Goal: Task Accomplishment & Management: Manage account settings

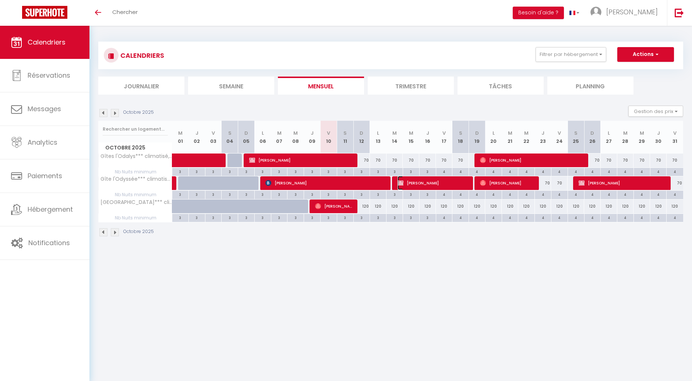
click at [416, 186] on span "[PERSON_NAME]" at bounding box center [434, 183] width 72 height 14
select select "OK"
select select "KO"
select select "0"
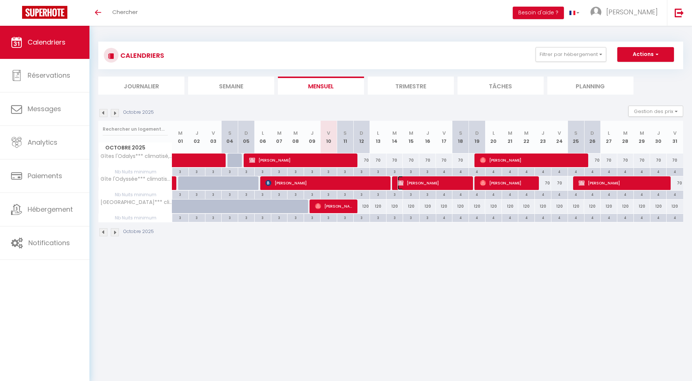
select select "1"
select select
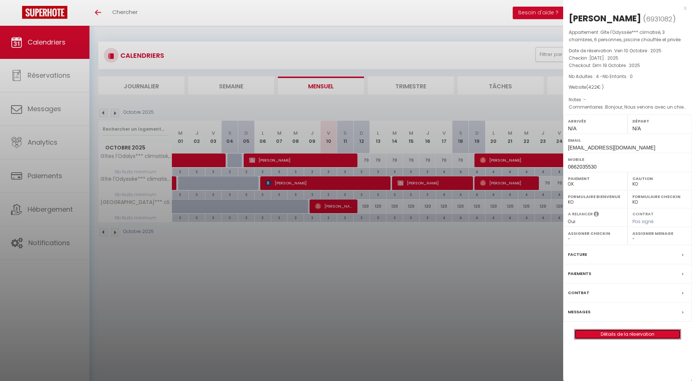
click at [615, 334] on link "Détails de la réservation" at bounding box center [628, 334] width 106 height 10
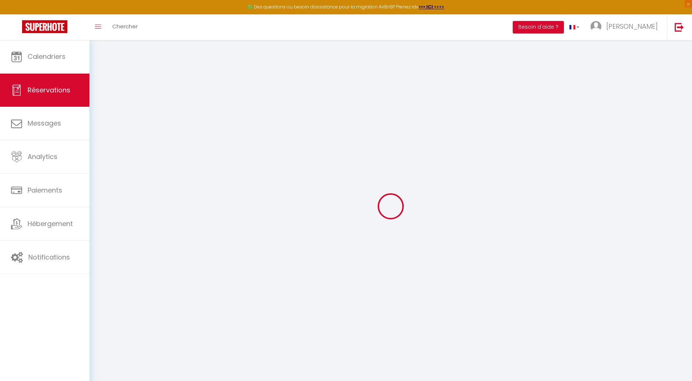
type input "[PERSON_NAME]"
type input "[EMAIL_ADDRESS][DOMAIN_NAME]"
type input "0662035530"
select select "FR"
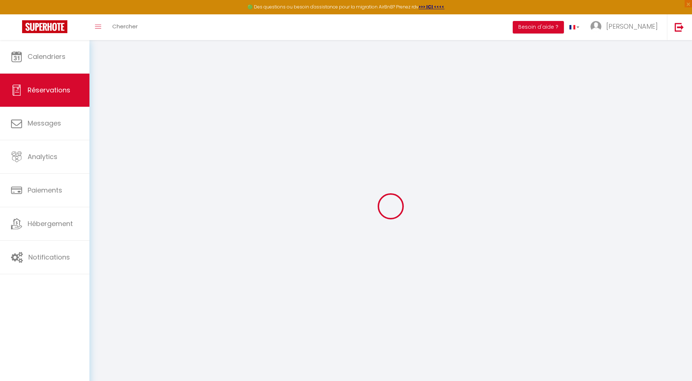
select select "25866"
select select "1"
type input "[DATE]"
select select
type input "Dim 19 Octobre 2025"
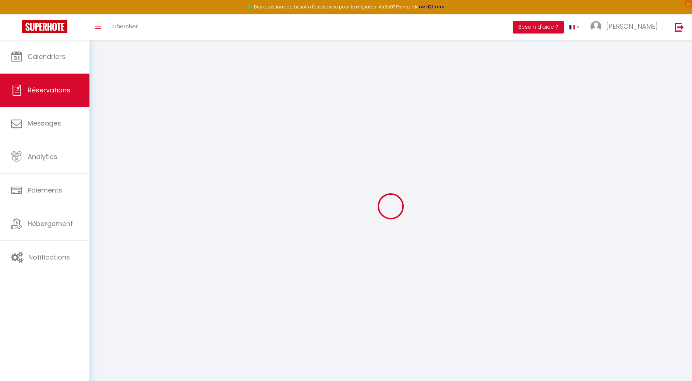
select select
type input "4"
select select "10"
select select
type input "400"
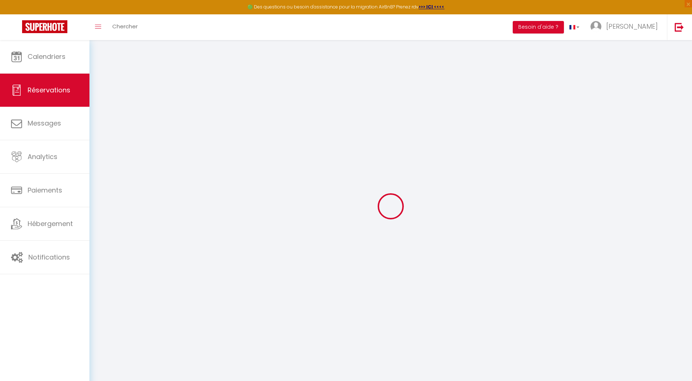
checkbox input "false"
type input "295.4"
select select "69"
type input "0"
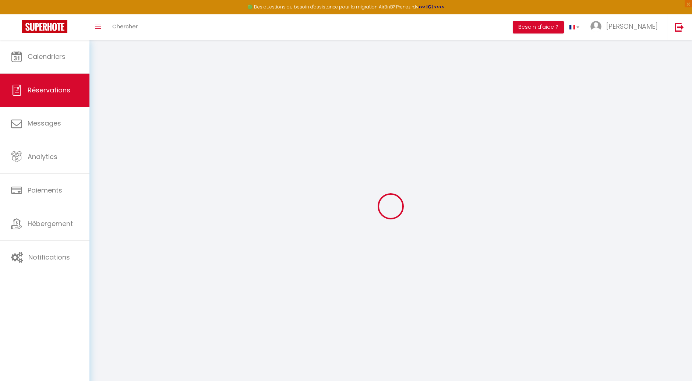
type input "0"
select select
select select "12"
select select "14"
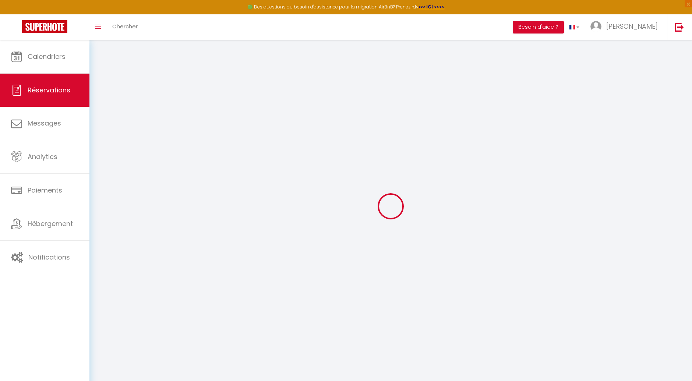
checkbox input "false"
select select
checkbox input "false"
select select
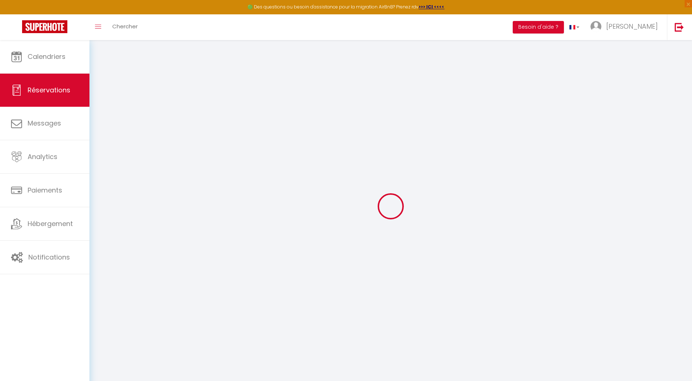
select select
checkbox input "false"
select select
checkbox input "false"
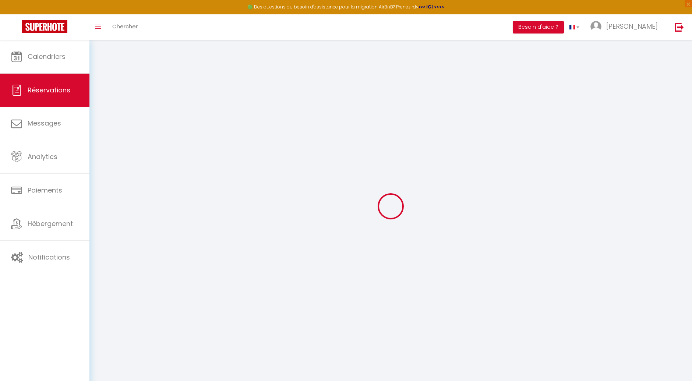
type textarea "Bonjour, Nous venons avec un chien et souhaitons prendre l'option ménage de fin…"
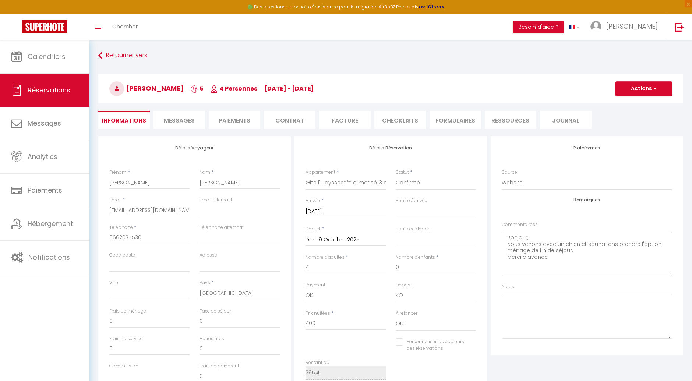
type input "22"
select select
checkbox input "false"
select select
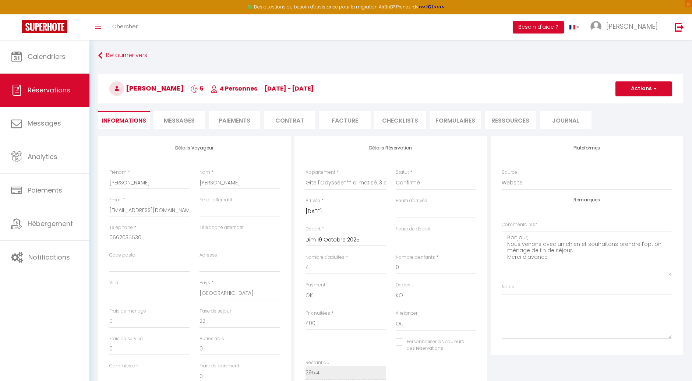
select select
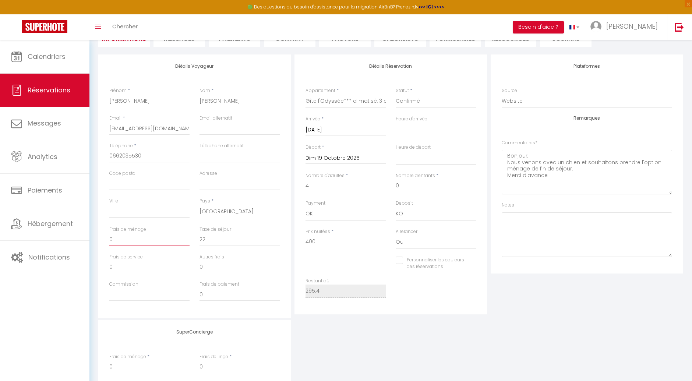
drag, startPoint x: 118, startPoint y: 239, endPoint x: 98, endPoint y: 236, distance: 19.8
click at [98, 236] on div "Détails Voyageur Prénom * [PERSON_NAME] * [PERSON_NAME] Email * [EMAIL_ADDRESS]…" at bounding box center [194, 185] width 193 height 263
type input "1"
select select
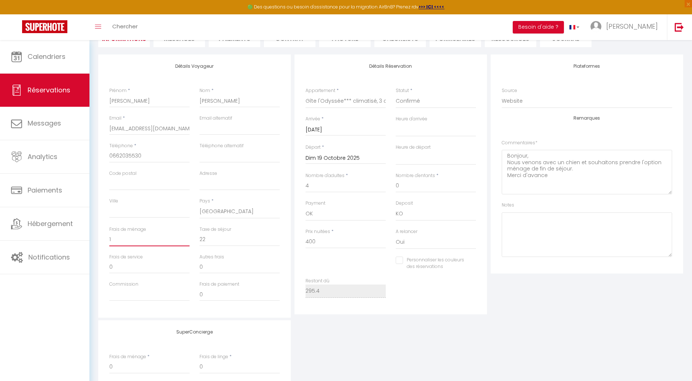
checkbox input "false"
type input "12"
select select
checkbox input "false"
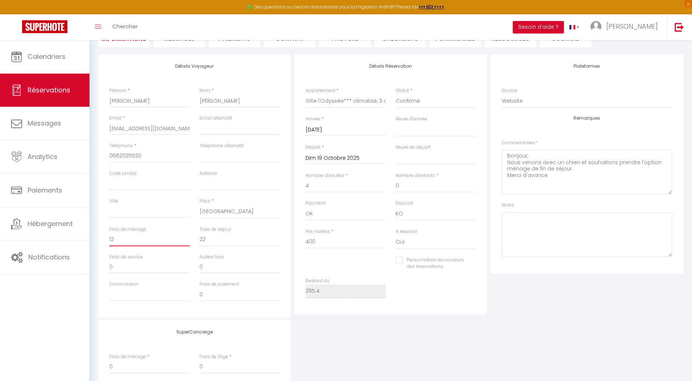
type input "120"
select select
checkbox input "false"
type input "120"
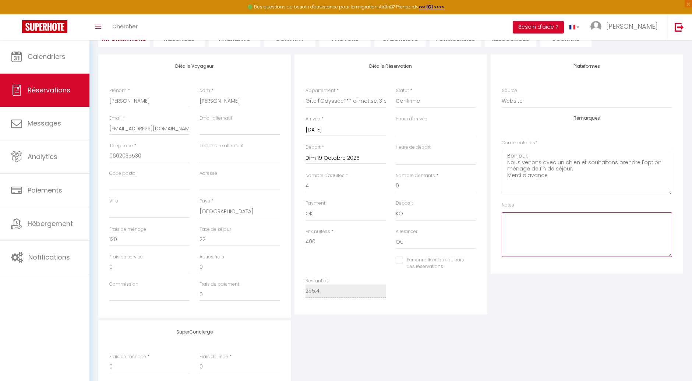
click at [526, 215] on textarea at bounding box center [587, 234] width 170 height 45
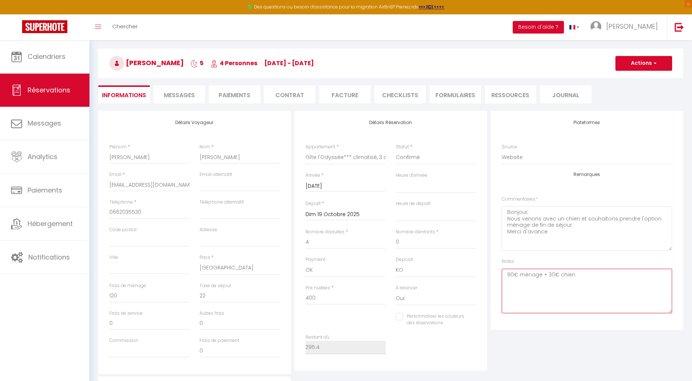
scroll to position [0, 0]
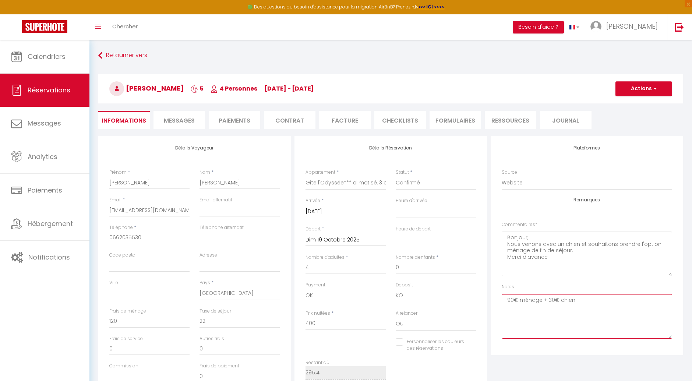
type textarea "90€ ménage + 30€ chien"
click at [641, 89] on button "Actions" at bounding box center [643, 88] width 57 height 15
click at [629, 105] on link "Enregistrer" at bounding box center [636, 105] width 58 height 10
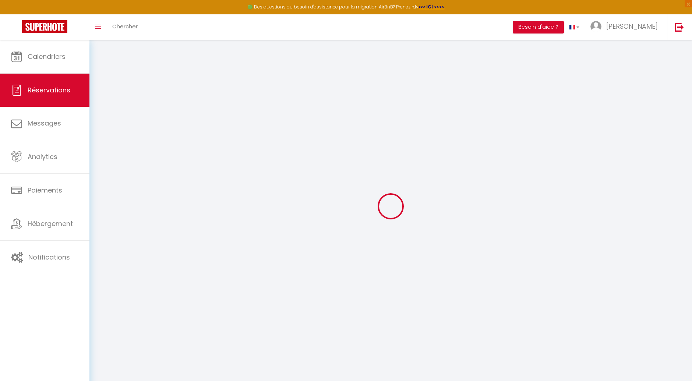
select select "not_cancelled"
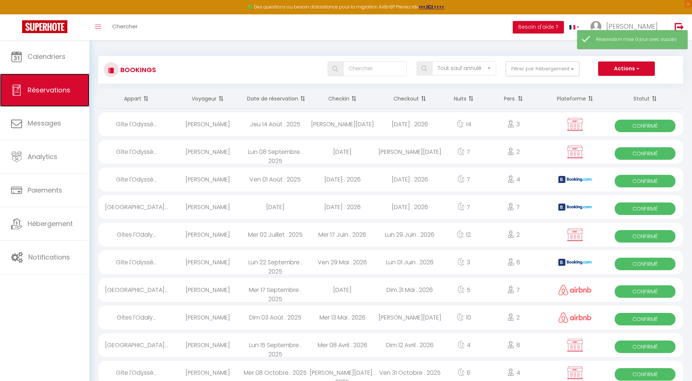
click at [57, 99] on link "Réservations" at bounding box center [44, 90] width 89 height 33
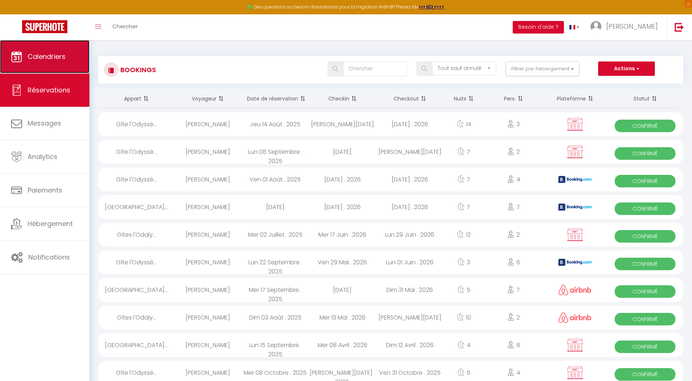
click at [43, 61] on link "Calendriers" at bounding box center [44, 56] width 89 height 33
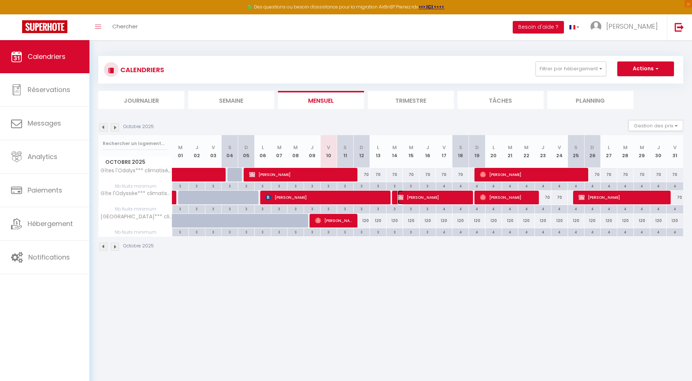
click at [417, 195] on span "[PERSON_NAME]" at bounding box center [434, 197] width 72 height 14
select select "OK"
select select "KO"
select select "0"
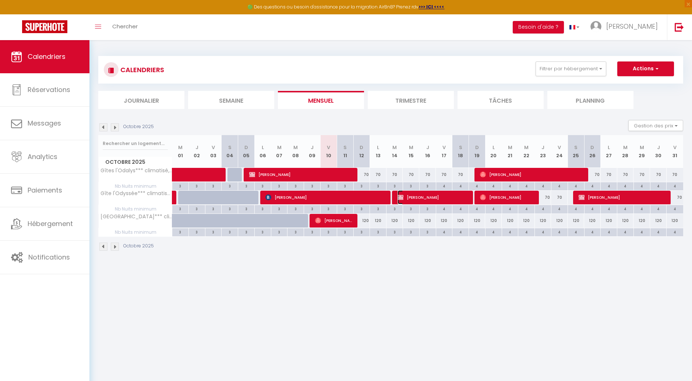
select select "1"
select select
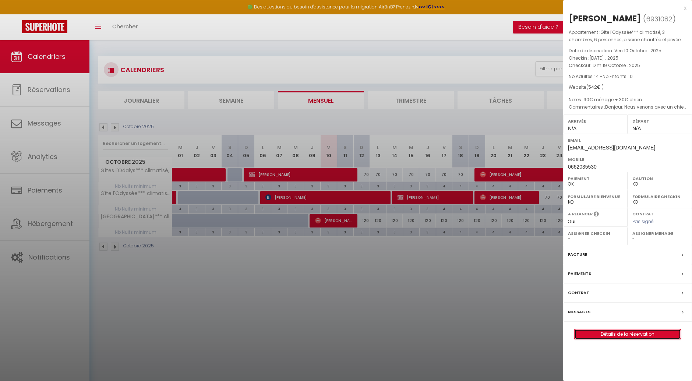
click at [605, 333] on link "Détails de la réservation" at bounding box center [628, 334] width 106 height 10
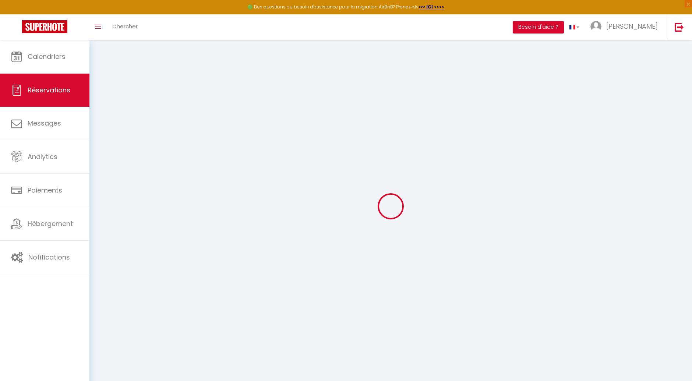
type input "[PERSON_NAME]"
type input "[EMAIL_ADDRESS][DOMAIN_NAME]"
type input "0662035530"
select select "FR"
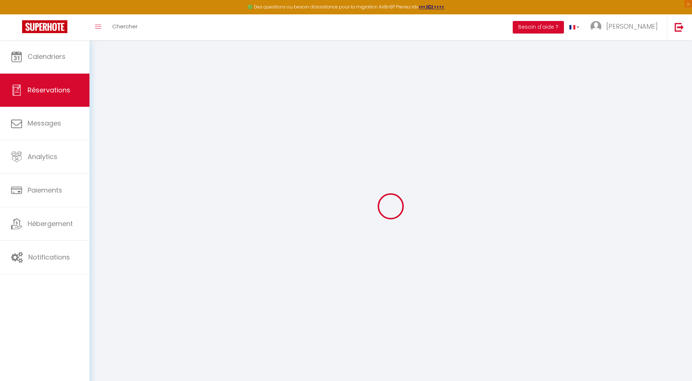
select select "25866"
select select "1"
type input "[DATE]"
select select
type input "Dim 19 Octobre 2025"
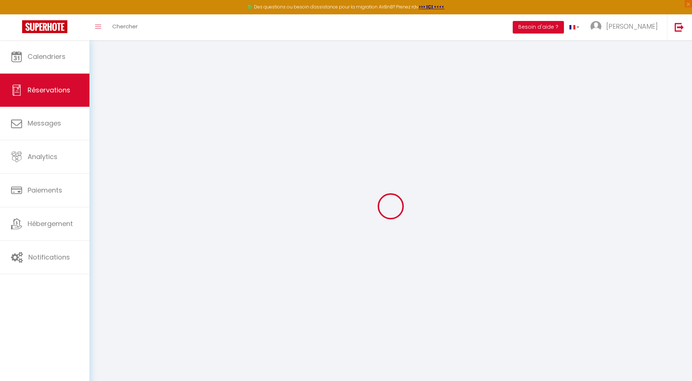
select select
type input "4"
select select "12"
select select
type input "400"
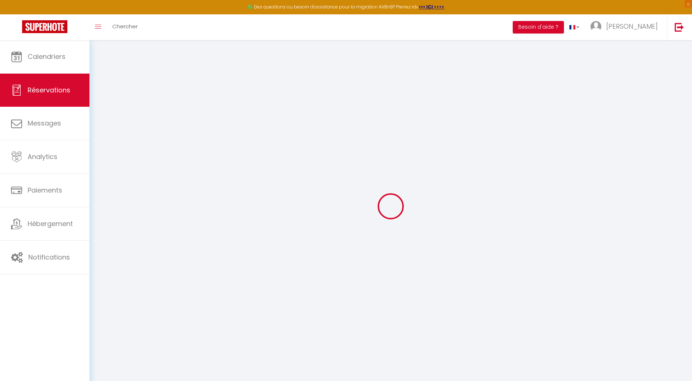
checkbox input "false"
type input "415.4"
select select "69"
type input "0"
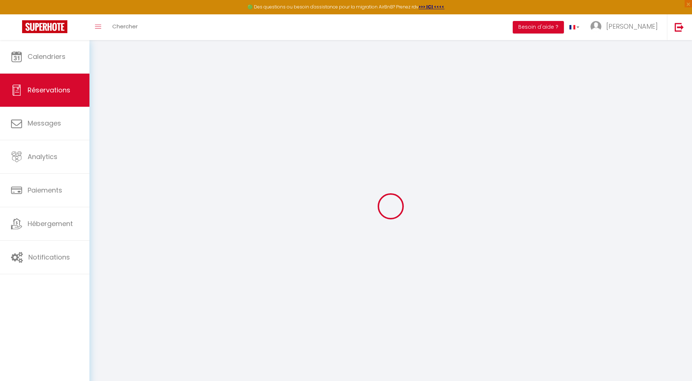
type input "0"
select select
select select "14"
checkbox input "false"
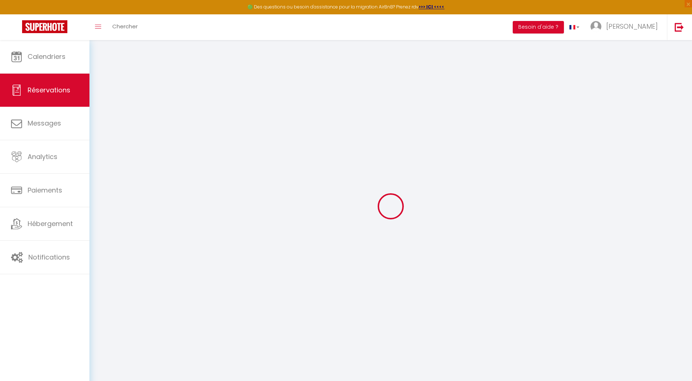
select select
checkbox input "false"
select select
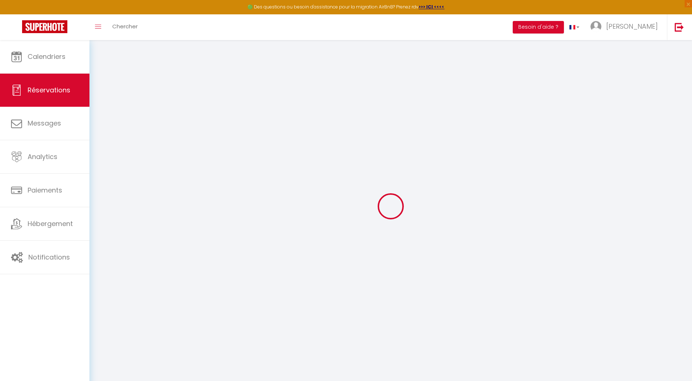
checkbox input "false"
select select
checkbox input "false"
type textarea "Bonjour, Nous venons avec un chien et souhaitons prendre l'option ménage de fin…"
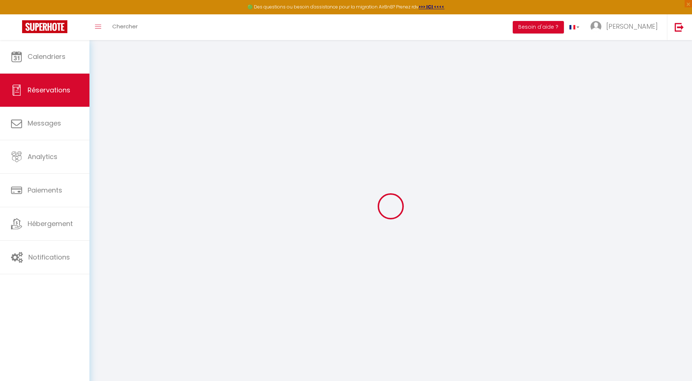
type textarea "90€ ménage + 30€ chien"
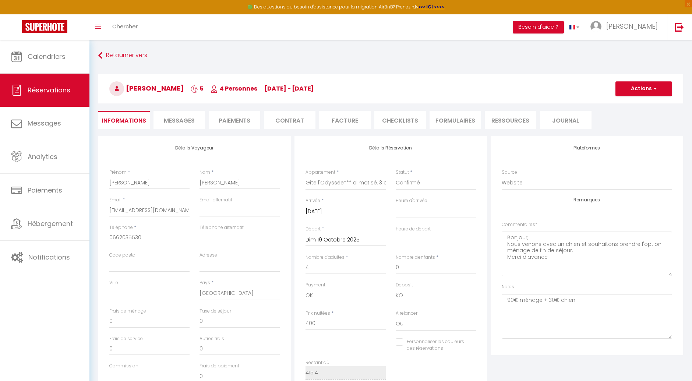
type input "120"
type input "22"
select select
checkbox input "false"
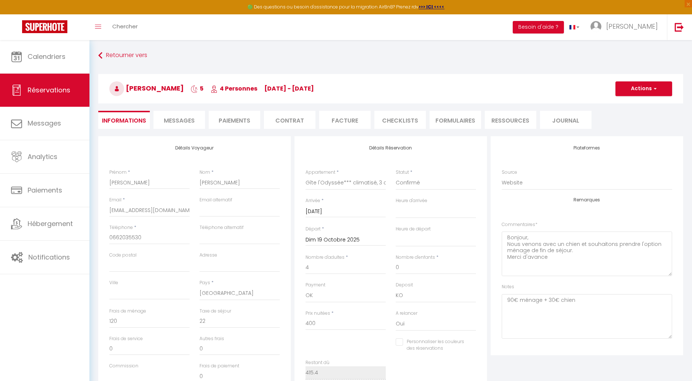
select select
click at [185, 122] on span "Messages" at bounding box center [179, 120] width 31 height 8
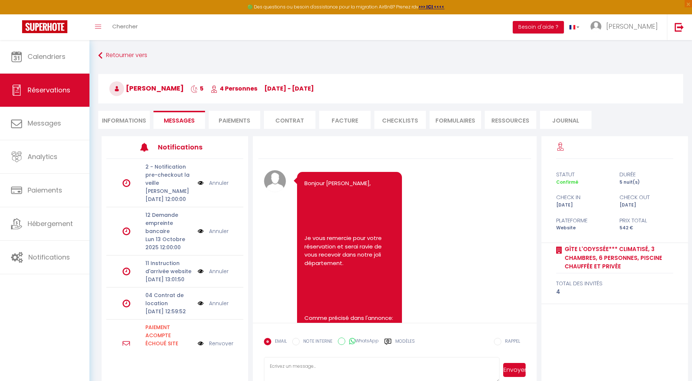
click at [282, 366] on textarea at bounding box center [381, 370] width 235 height 26
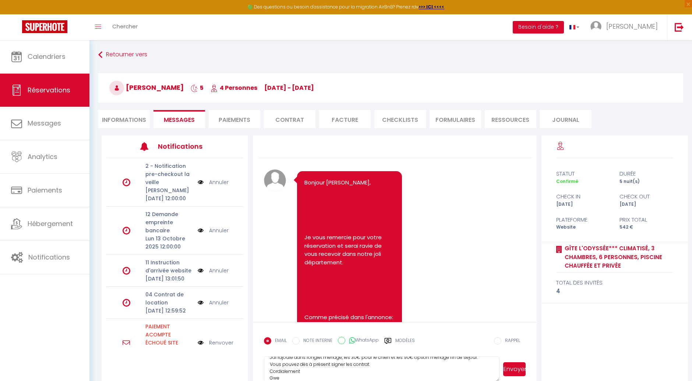
scroll to position [927, 0]
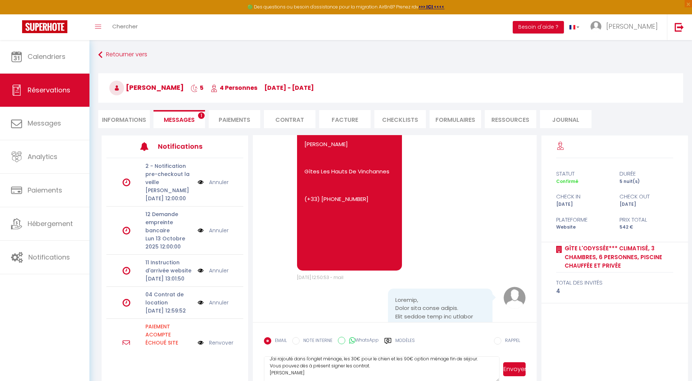
type textarea "Bonjour, [PERSON_NAME] me préciser la race de votre chien svp? J'ai rajouté dan…"
click at [517, 368] on button "Envoyer" at bounding box center [514, 369] width 22 height 14
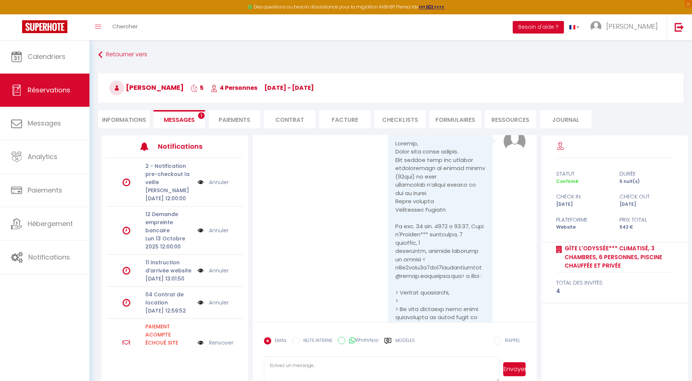
scroll to position [1111, 0]
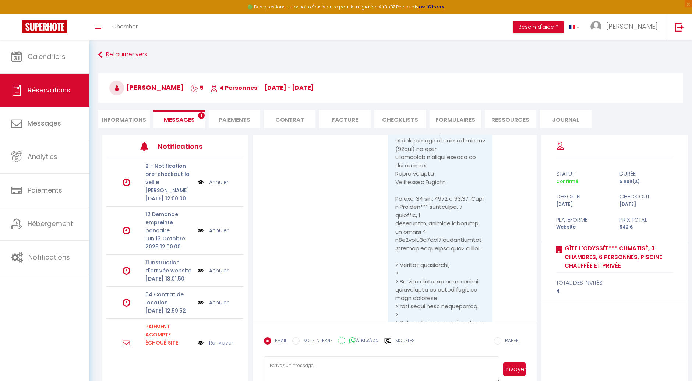
click at [328, 367] on textarea at bounding box center [381, 369] width 235 height 26
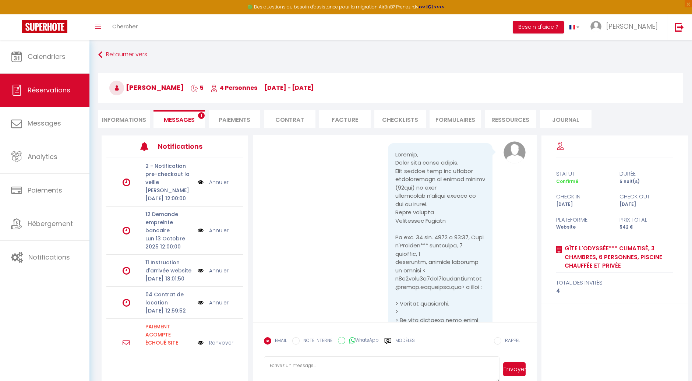
scroll to position [1069, 0]
click at [340, 367] on textarea at bounding box center [381, 369] width 235 height 26
type textarea "padon je n'avais pas vu que vous aviez déjà précisé la race, donc c'est tout bo…"
click at [515, 372] on button "Envoyer" at bounding box center [514, 369] width 22 height 14
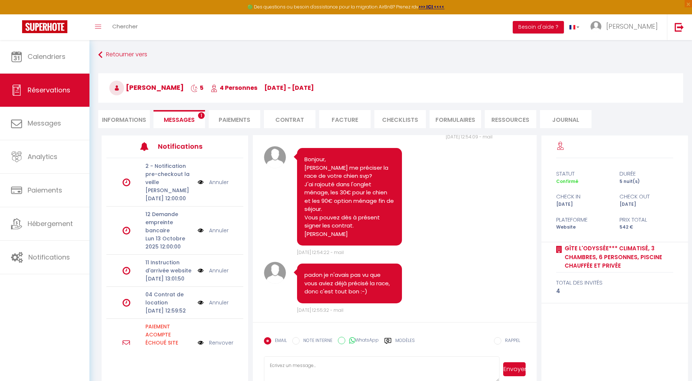
click at [178, 117] on span "Messages" at bounding box center [179, 120] width 31 height 8
select select
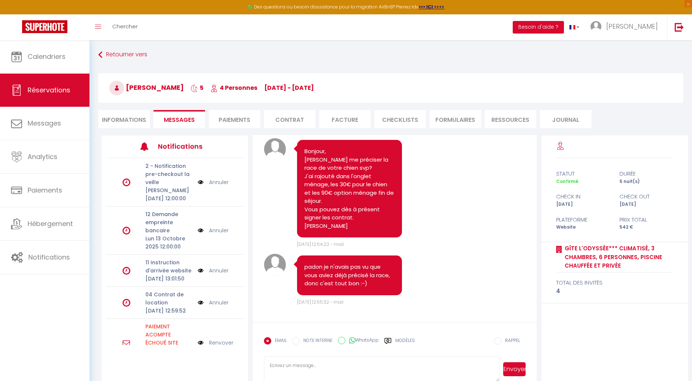
select select
click at [119, 117] on li "Informations" at bounding box center [124, 119] width 52 height 18
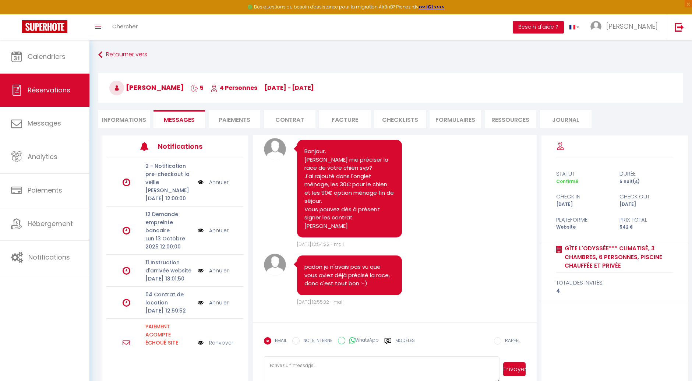
select select
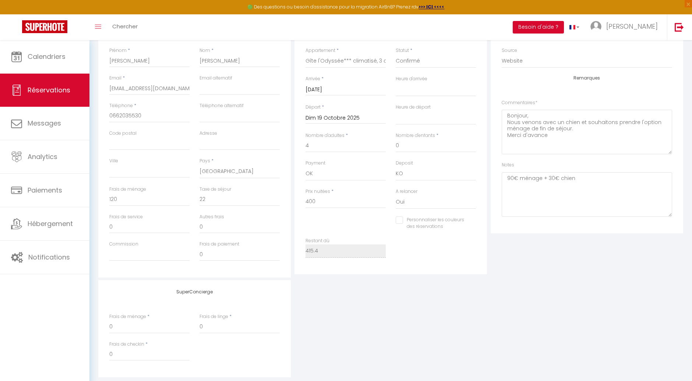
scroll to position [87, 0]
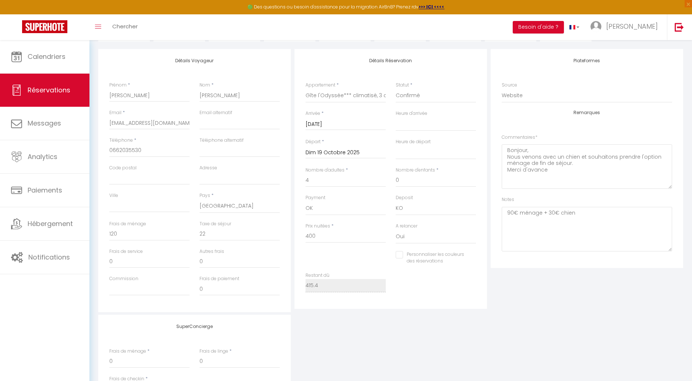
select select
checkbox input "false"
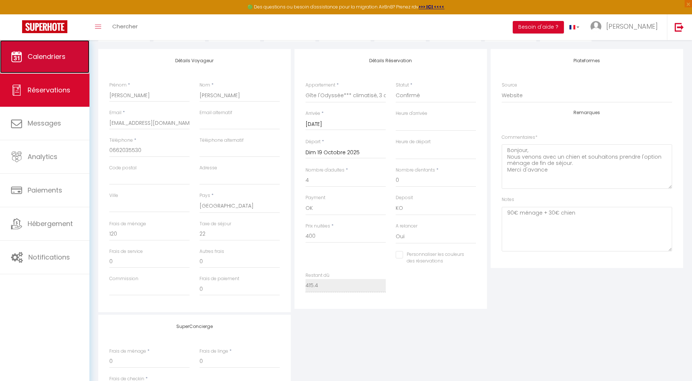
click at [33, 57] on span "Calendriers" at bounding box center [47, 56] width 38 height 9
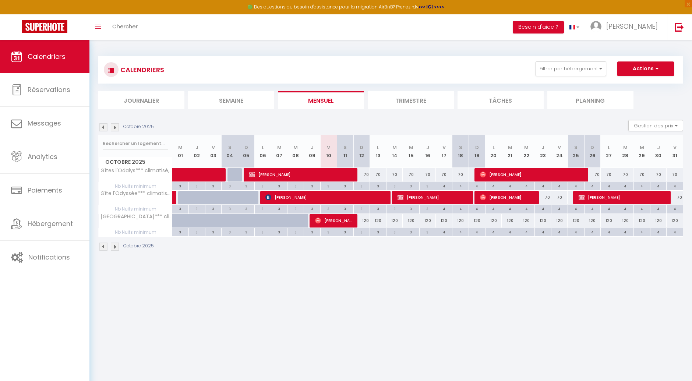
click at [231, 101] on li "Semaine" at bounding box center [231, 100] width 86 height 18
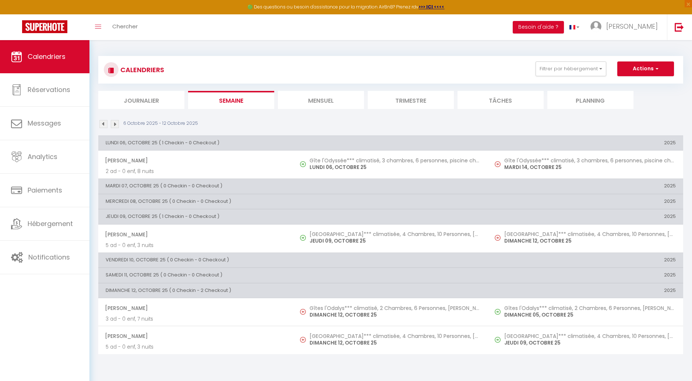
click at [142, 102] on li "Journalier" at bounding box center [141, 100] width 86 height 18
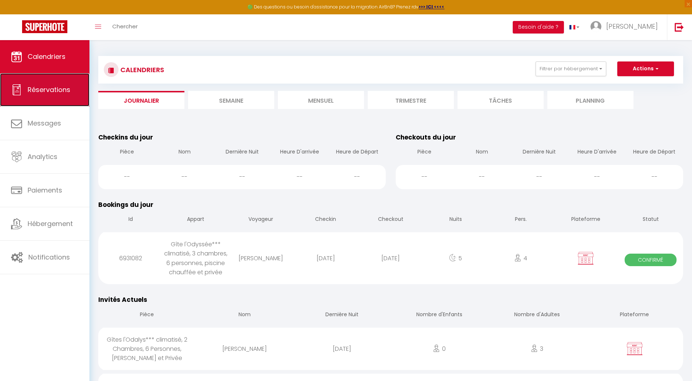
click at [55, 95] on link "Réservations" at bounding box center [44, 89] width 89 height 33
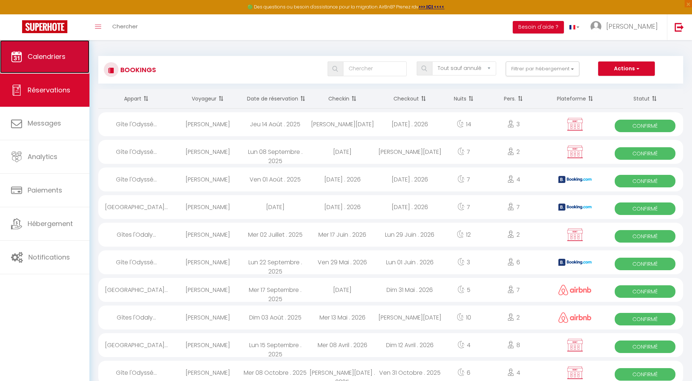
click at [48, 57] on span "Calendriers" at bounding box center [47, 56] width 38 height 9
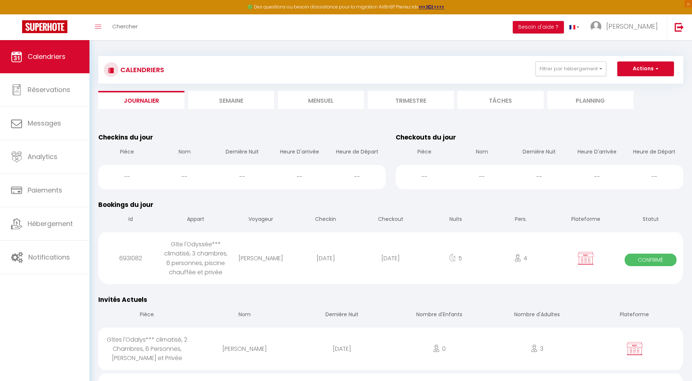
click at [234, 100] on li "Semaine" at bounding box center [231, 100] width 86 height 18
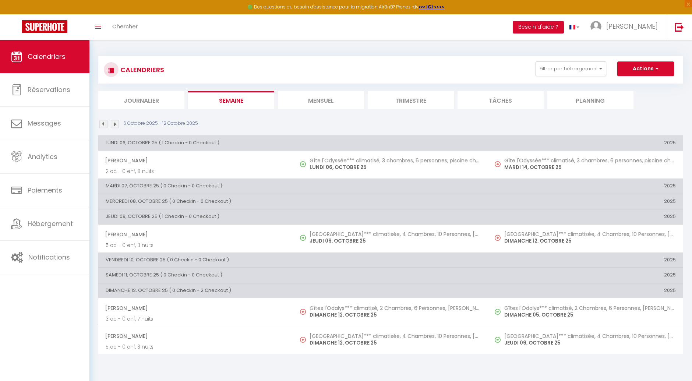
click at [324, 98] on li "Mensuel" at bounding box center [321, 100] width 86 height 18
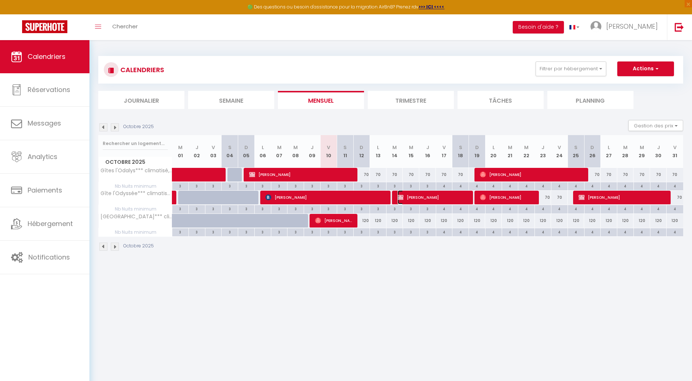
click at [422, 198] on span "[PERSON_NAME]" at bounding box center [434, 197] width 72 height 14
select select "OK"
select select "KO"
select select "0"
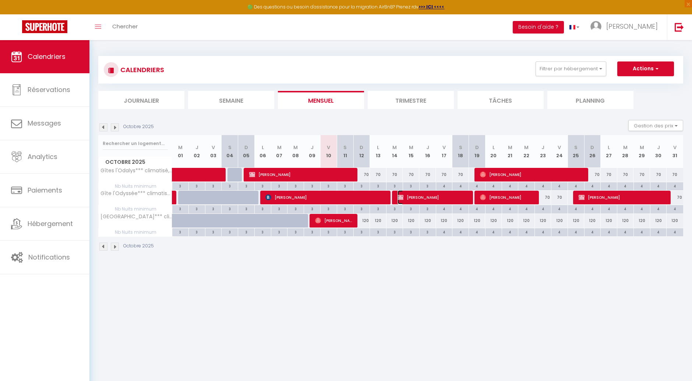
select select "1"
select select
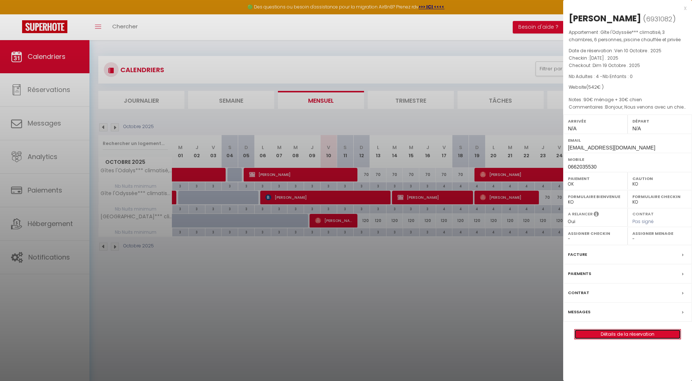
click at [610, 333] on link "Détails de la réservation" at bounding box center [628, 334] width 106 height 10
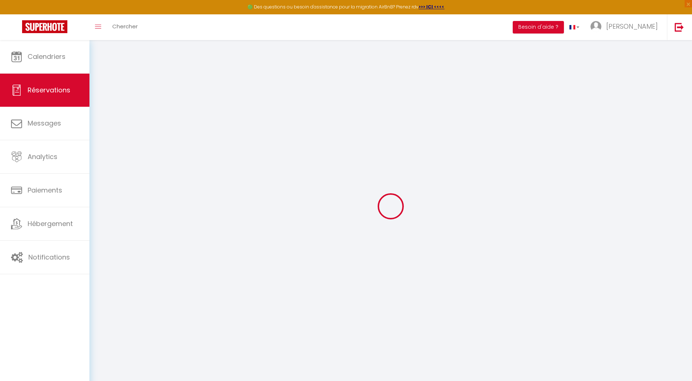
select select
checkbox input "false"
select select
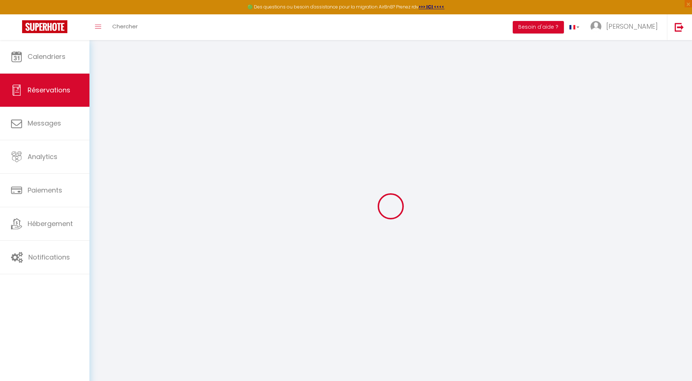
checkbox input "false"
type textarea "Bonjour, Nous venons avec un chien et souhaitons prendre l'option ménage de fin…"
type textarea "90€ ménage + 30€ chien"
type input "120"
type input "22"
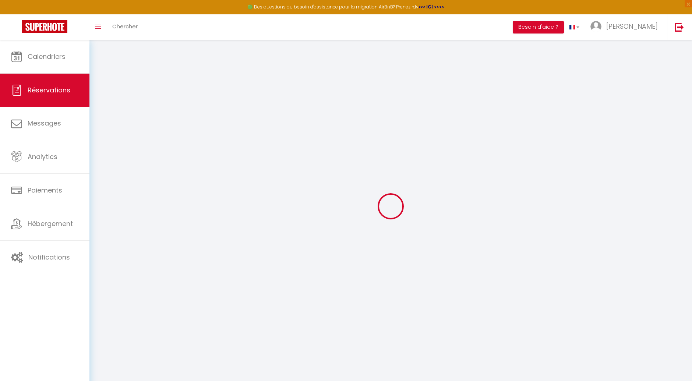
select select
checkbox input "false"
select select
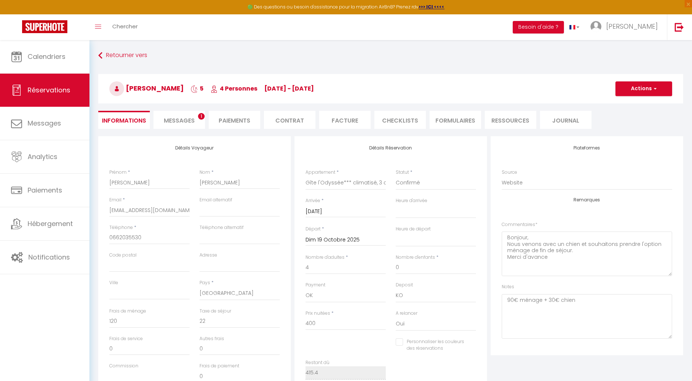
click at [229, 122] on li "Paiements" at bounding box center [235, 120] width 52 height 18
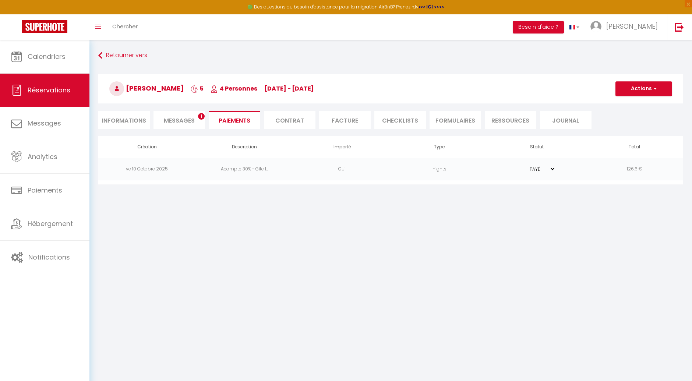
click at [185, 121] on span "Messages" at bounding box center [179, 120] width 31 height 8
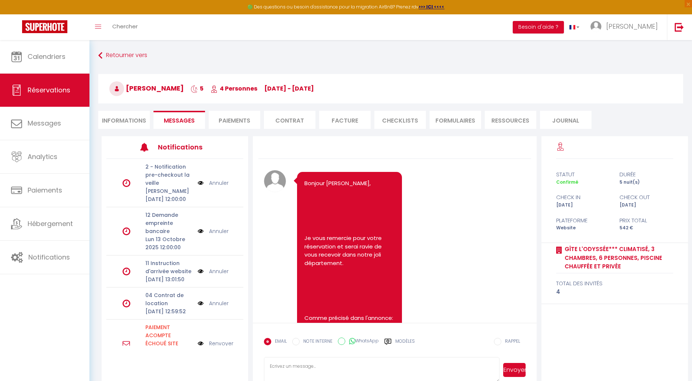
click at [329, 367] on textarea at bounding box center [381, 370] width 235 height 26
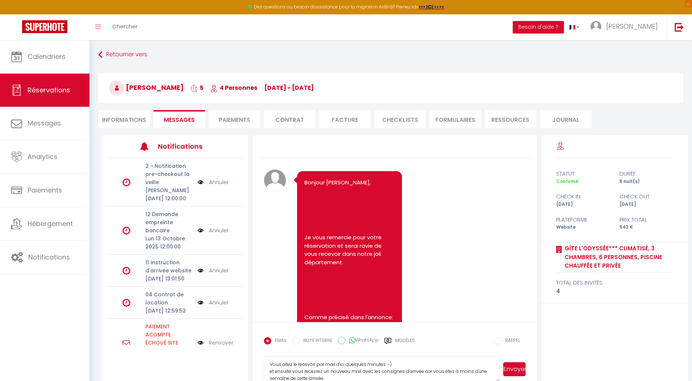
scroll to position [8, 0]
type textarea "Vous allez le recevoir par mail d'ici quelques minutes :-) et ensuite vous rece…"
click at [519, 367] on button "Envoyer" at bounding box center [514, 369] width 22 height 14
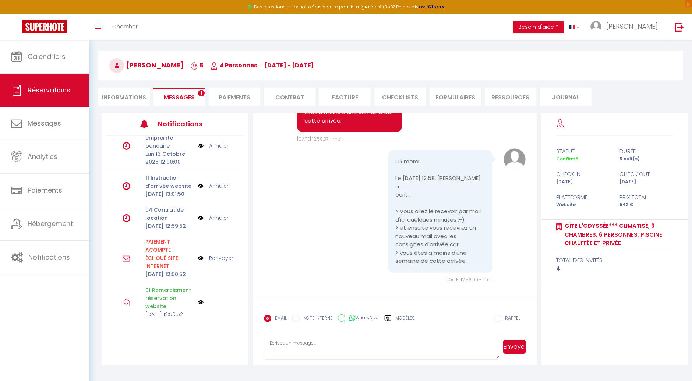
scroll to position [40, 0]
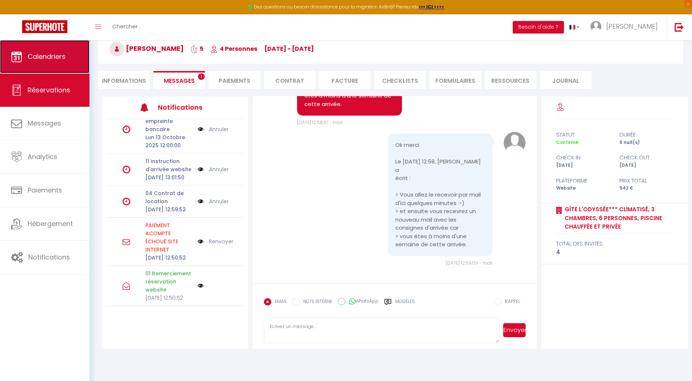
click at [62, 68] on link "Calendriers" at bounding box center [44, 56] width 89 height 33
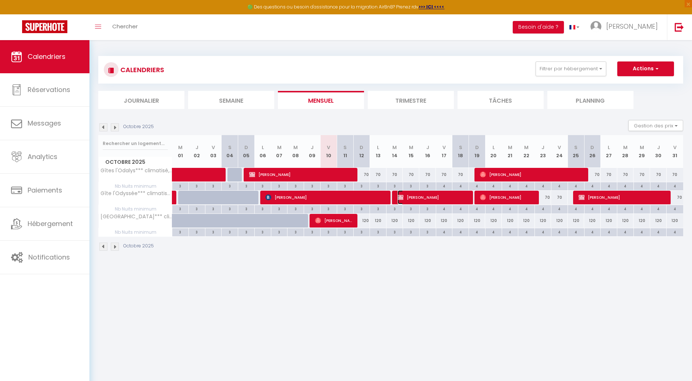
click at [411, 200] on span "[PERSON_NAME]" at bounding box center [434, 197] width 72 height 14
select select "OK"
select select "KO"
select select "0"
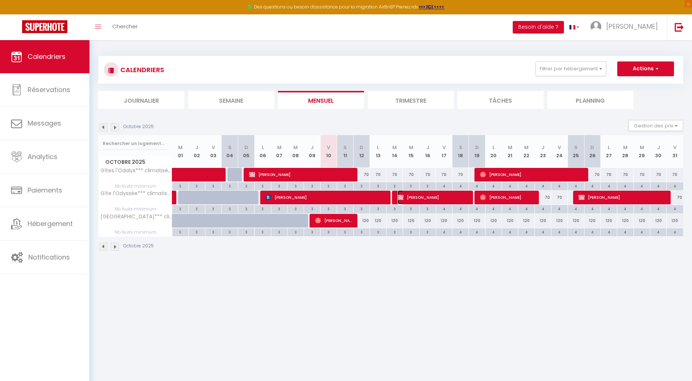
select select "1"
select select
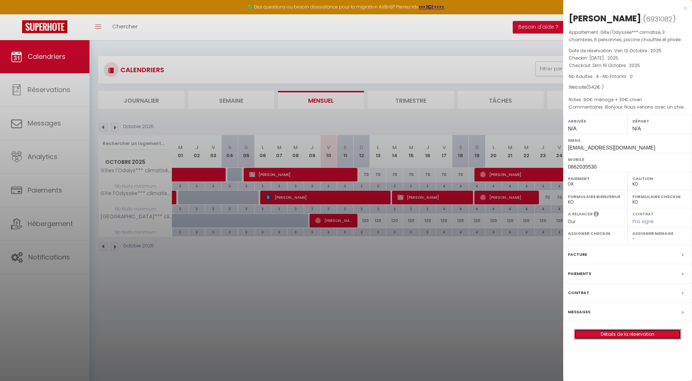
click at [631, 332] on link "Détails de la réservation" at bounding box center [628, 334] width 106 height 10
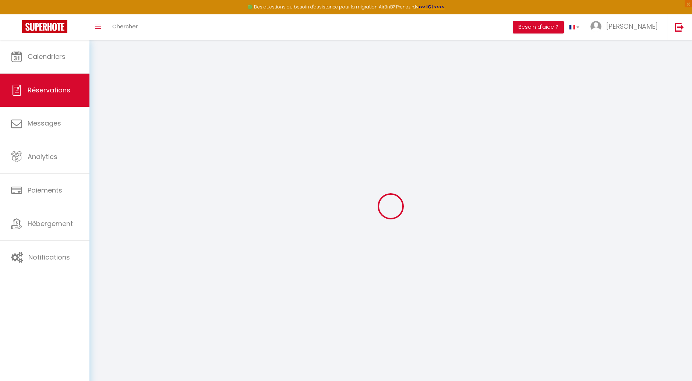
select select
checkbox input "false"
select select
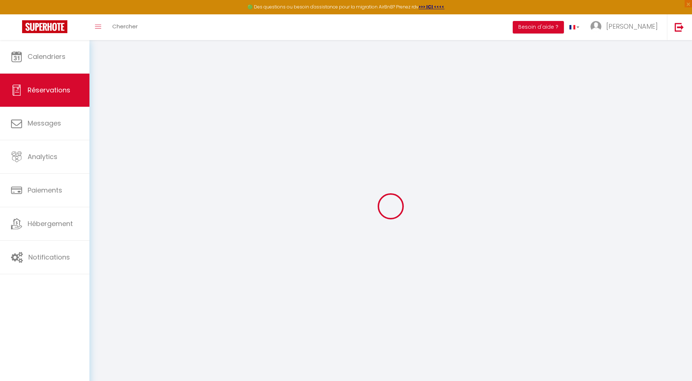
checkbox input "false"
select select
checkbox input "false"
type textarea "Bonjour, Nous venons avec un chien et souhaitons prendre l'option ménage de fin…"
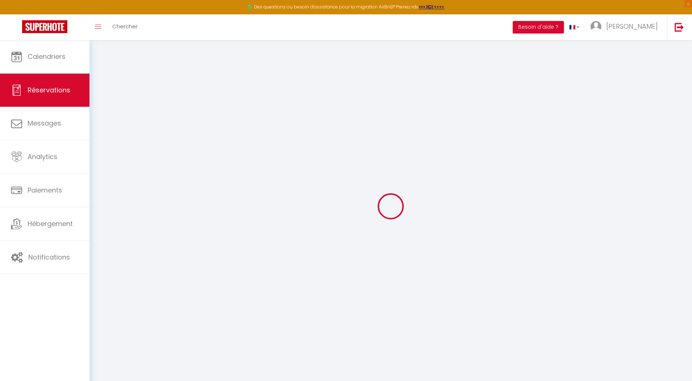
type textarea "90€ ménage + 30€ chien"
type input "120"
type input "22"
select select
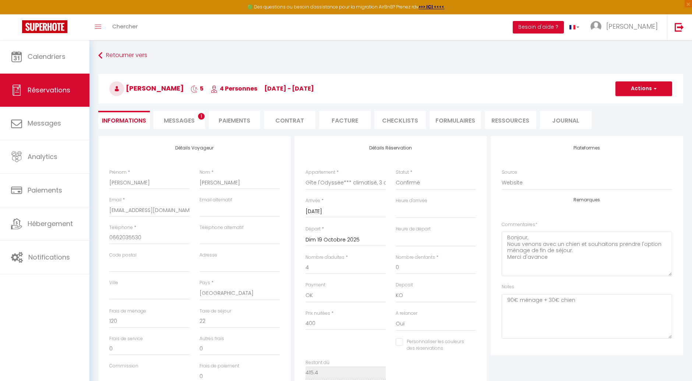
checkbox input "false"
select select
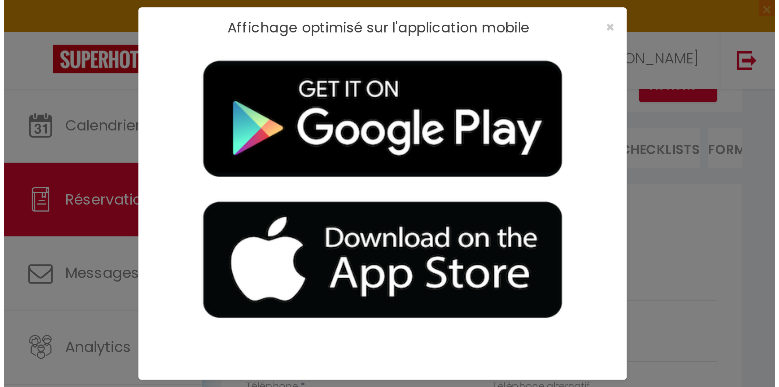
scroll to position [46, 0]
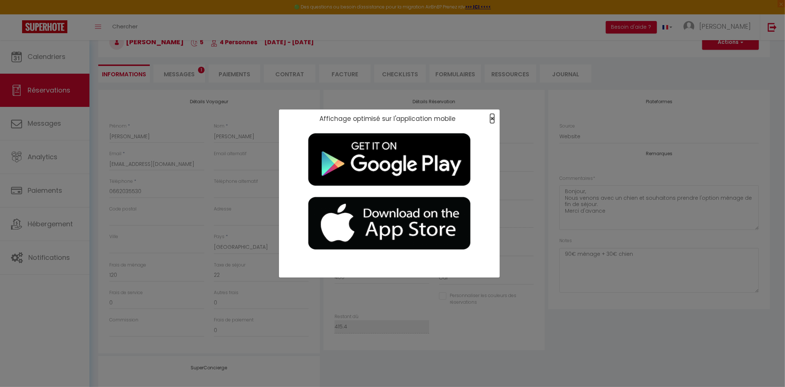
click at [492, 118] on span "×" at bounding box center [492, 118] width 4 height 9
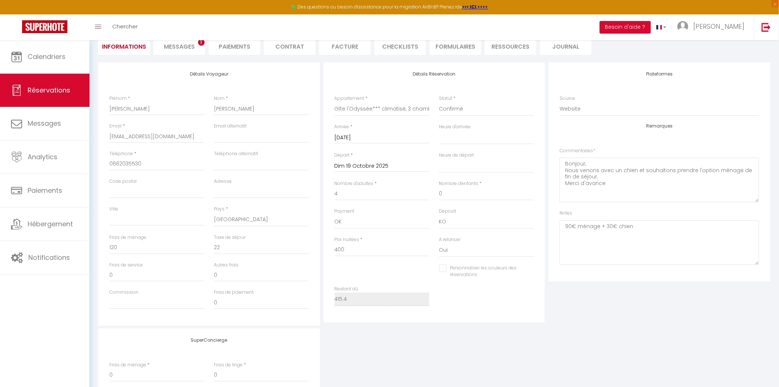
scroll to position [0, 0]
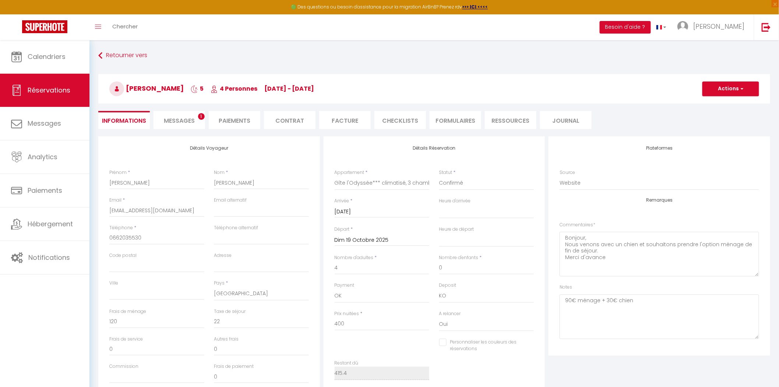
click at [227, 119] on li "Paiements" at bounding box center [235, 120] width 52 height 18
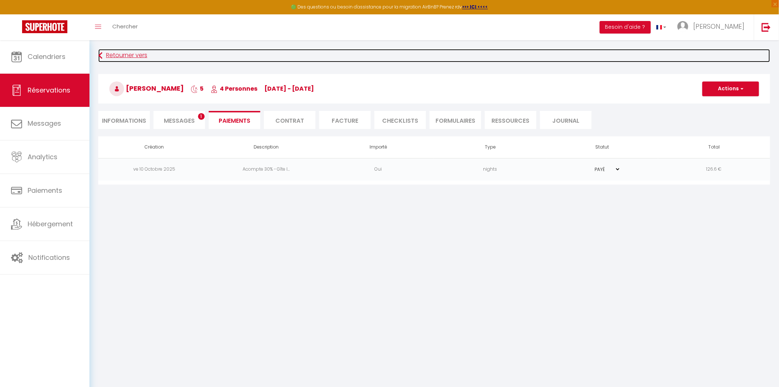
click at [118, 54] on link "Retourner vers" at bounding box center [434, 55] width 672 height 13
select select
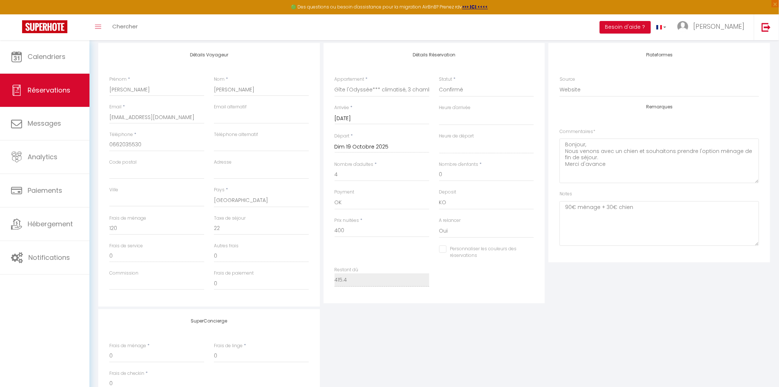
scroll to position [123, 0]
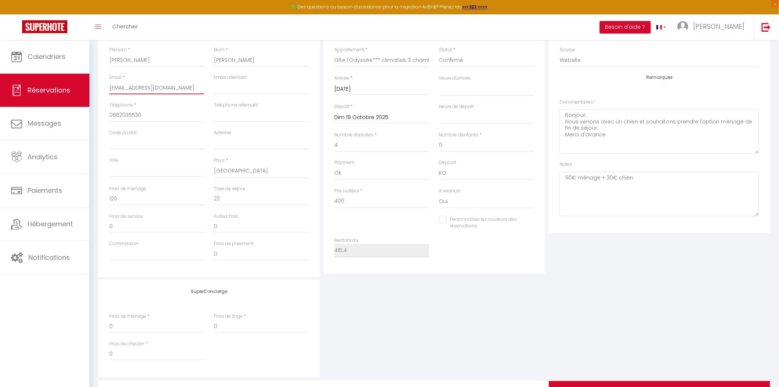
drag, startPoint x: 179, startPoint y: 87, endPoint x: 100, endPoint y: 79, distance: 79.9
click at [100, 79] on div "Détails Voyageur Prénom * [PERSON_NAME] * [PERSON_NAME] Email * [EMAIL_ADDRESS]…" at bounding box center [209, 145] width 222 height 263
drag, startPoint x: 145, startPoint y: 116, endPoint x: 104, endPoint y: 116, distance: 41.6
click at [104, 116] on div "Détails Voyageur Prénom * [PERSON_NAME] * [PERSON_NAME] Email * [EMAIL_ADDRESS]…" at bounding box center [209, 145] width 222 height 263
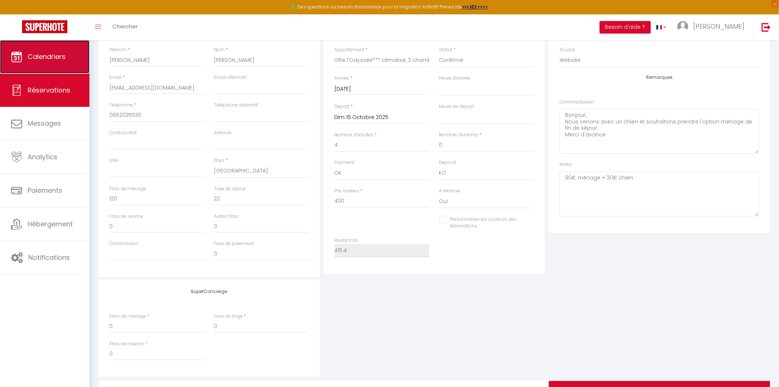
click at [47, 66] on link "Calendriers" at bounding box center [44, 56] width 89 height 33
